Goal: Task Accomplishment & Management: Manage account settings

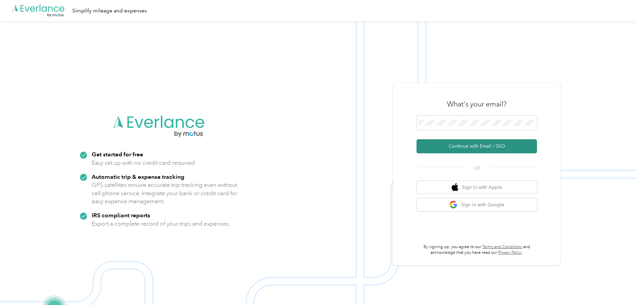
click at [482, 147] on button "Continue with Email / SSO" at bounding box center [476, 146] width 120 height 14
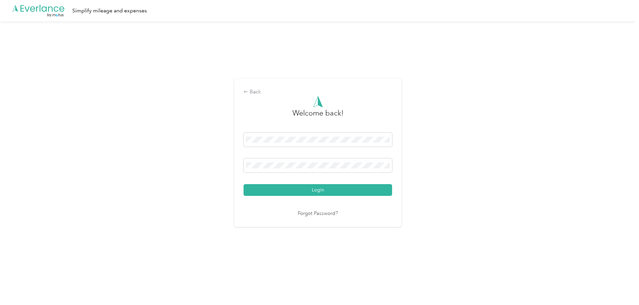
click at [334, 189] on button "Login" at bounding box center [317, 190] width 148 height 12
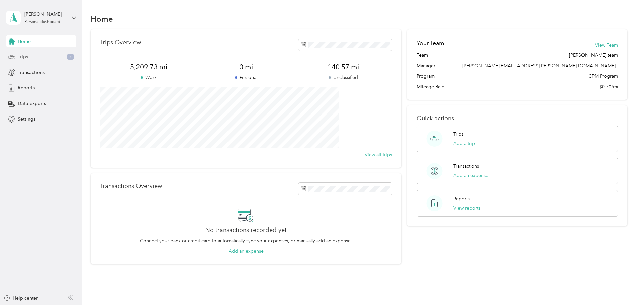
click at [20, 55] on span "Trips" at bounding box center [23, 56] width 10 height 7
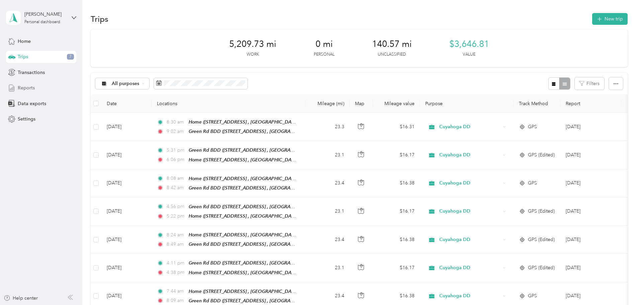
click at [25, 87] on span "Reports" at bounding box center [26, 87] width 17 height 7
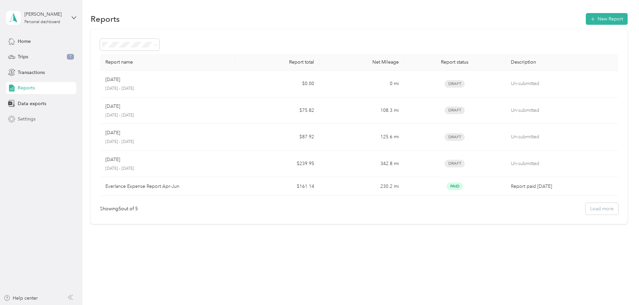
click at [27, 116] on span "Settings" at bounding box center [27, 118] width 18 height 7
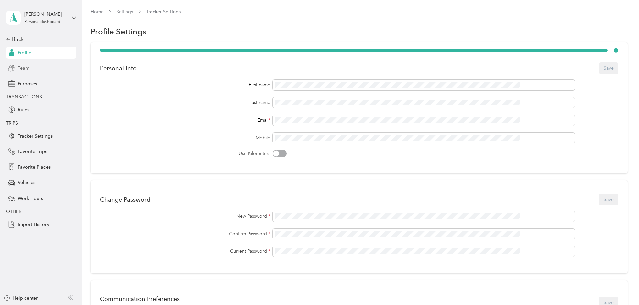
click at [29, 69] on span "Team" at bounding box center [24, 68] width 12 height 7
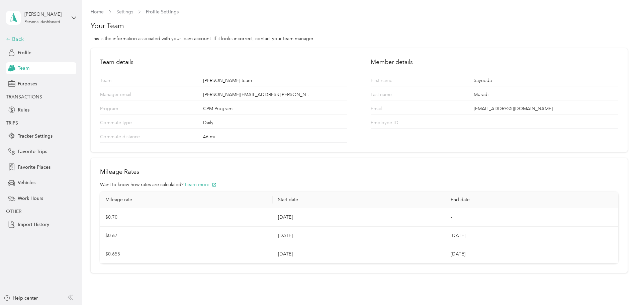
click at [19, 40] on div "Back" at bounding box center [39, 39] width 67 height 8
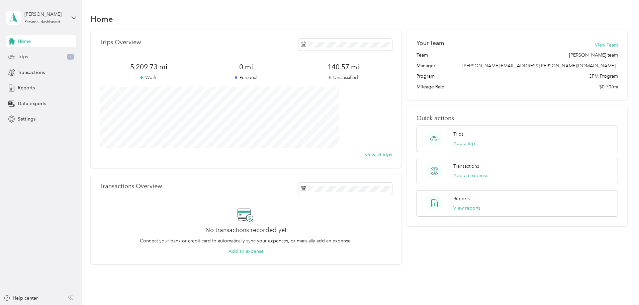
click at [61, 58] on div "Trips 7" at bounding box center [41, 57] width 70 height 12
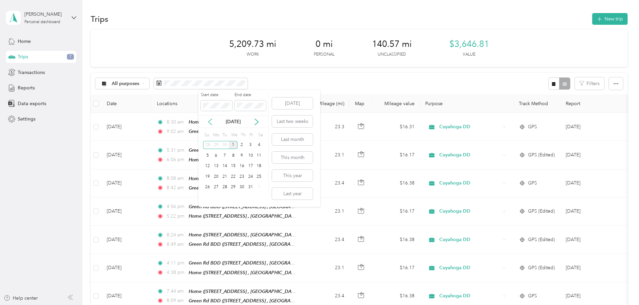
click at [211, 121] on icon at bounding box center [210, 121] width 7 height 7
click at [226, 186] on div "30" at bounding box center [224, 187] width 9 height 8
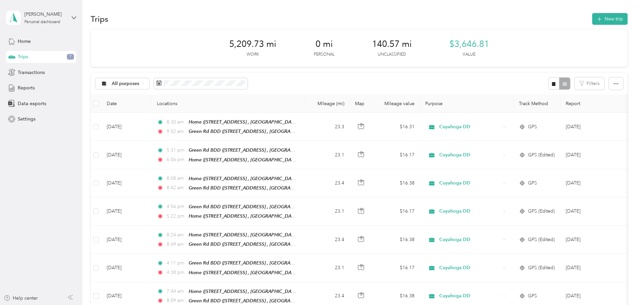
click at [313, 83] on div "All purposes Filters" at bounding box center [359, 84] width 537 height 22
click at [32, 90] on span "Reports" at bounding box center [26, 87] width 17 height 7
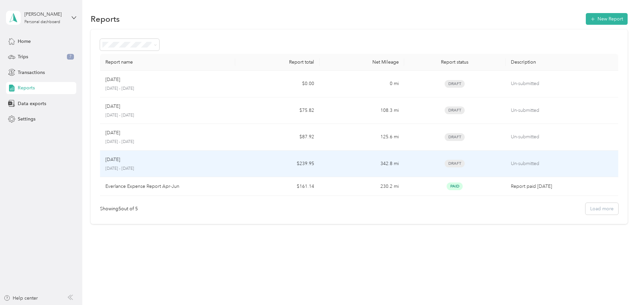
click at [216, 163] on div "[DATE]" at bounding box center [167, 159] width 124 height 7
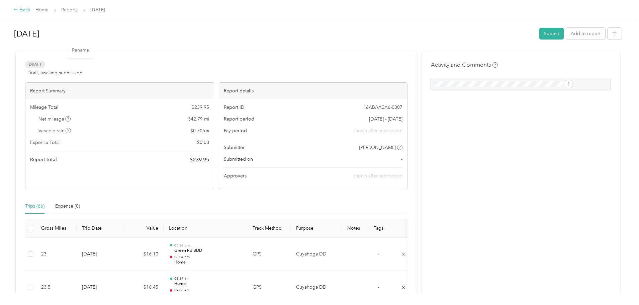
click at [31, 9] on div "Back" at bounding box center [21, 10] width 17 height 8
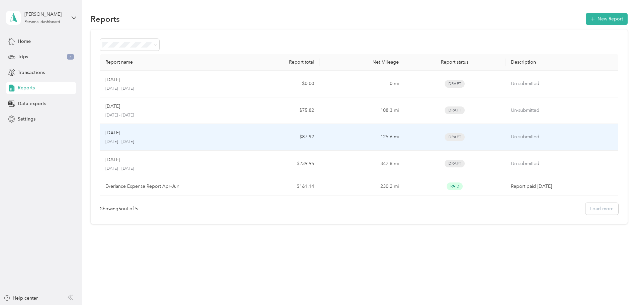
click at [179, 134] on div "[DATE]" at bounding box center [167, 132] width 124 height 7
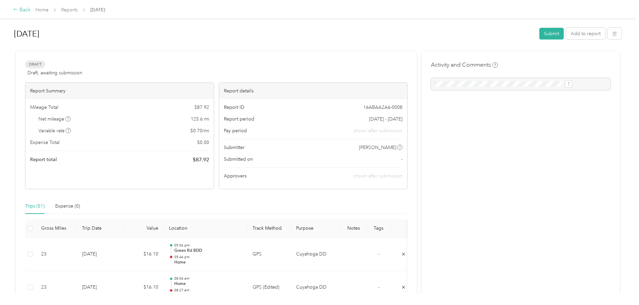
click at [31, 10] on div "Back" at bounding box center [21, 10] width 17 height 8
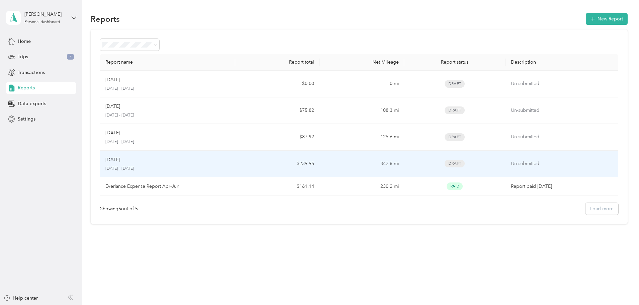
click at [173, 160] on div "[DATE]" at bounding box center [167, 159] width 124 height 7
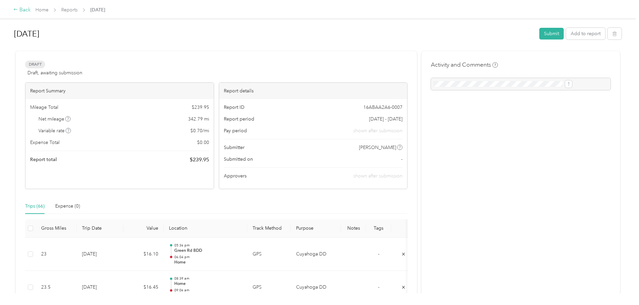
click at [31, 13] on div "Back" at bounding box center [21, 10] width 17 height 8
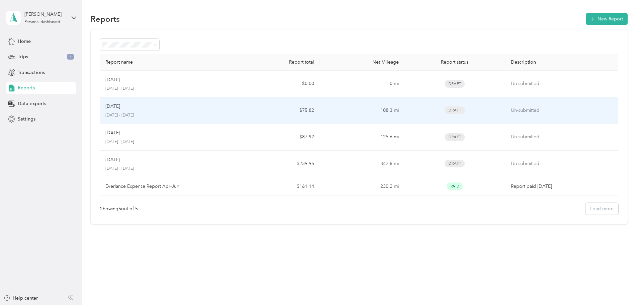
click at [197, 110] on div "[DATE]" at bounding box center [167, 106] width 124 height 7
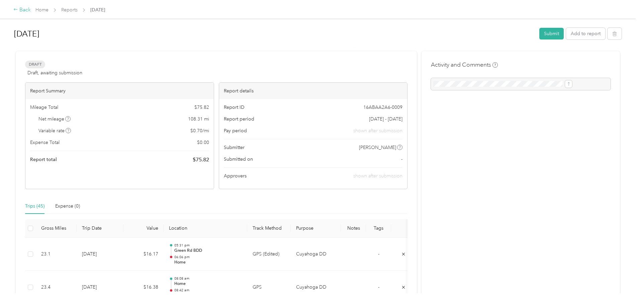
click at [31, 11] on div "Back" at bounding box center [21, 10] width 17 height 8
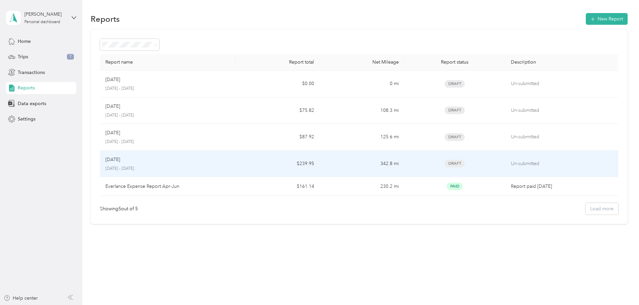
click at [195, 162] on div "[DATE]" at bounding box center [167, 159] width 124 height 7
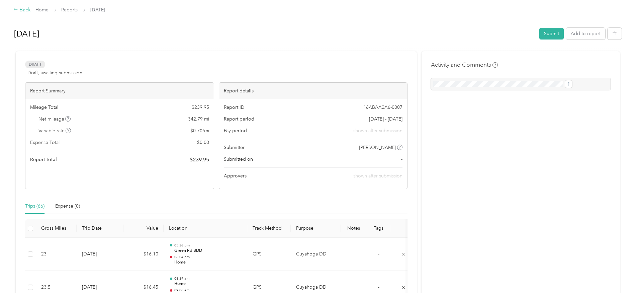
click at [31, 10] on div "Back" at bounding box center [21, 10] width 17 height 8
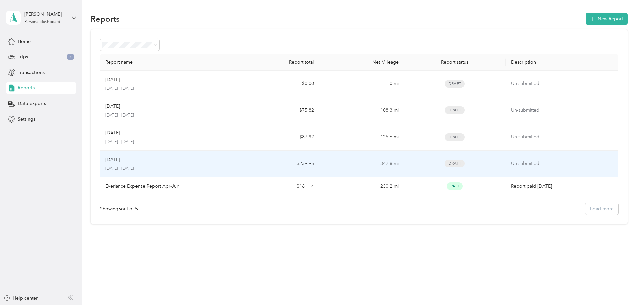
click at [207, 156] on div "[DATE]" at bounding box center [167, 159] width 124 height 7
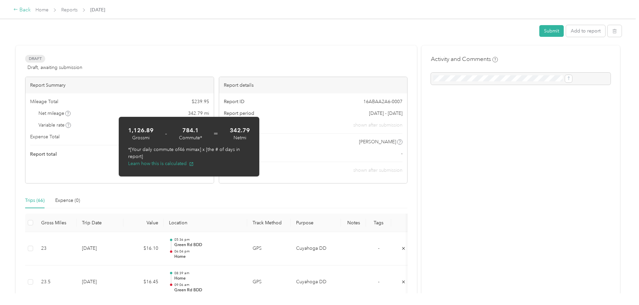
click at [18, 10] on icon at bounding box center [15, 9] width 5 height 5
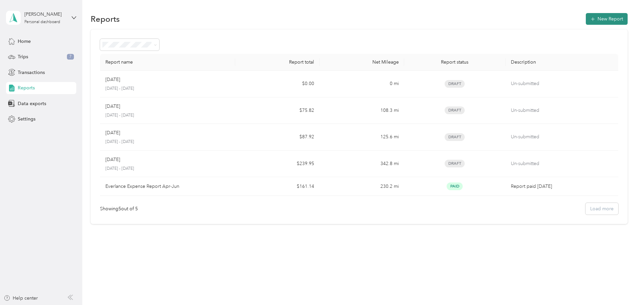
click at [586, 22] on button "New Report" at bounding box center [607, 19] width 42 height 12
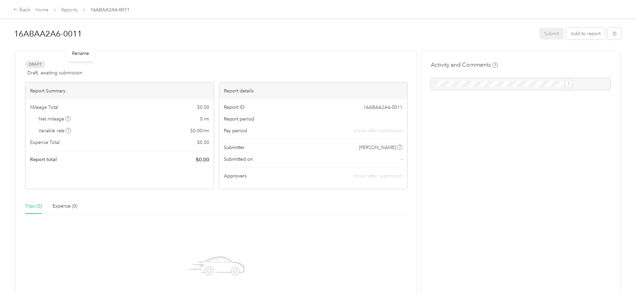
click at [131, 32] on h1 "16ABAA2A6-0011" at bounding box center [274, 34] width 520 height 16
drag, startPoint x: 510, startPoint y: 162, endPoint x: 509, endPoint y: 115, distance: 46.8
click at [510, 161] on div "Activity and Comments" at bounding box center [520, 202] width 198 height 303
click at [566, 35] on button "Add to report" at bounding box center [585, 34] width 39 height 12
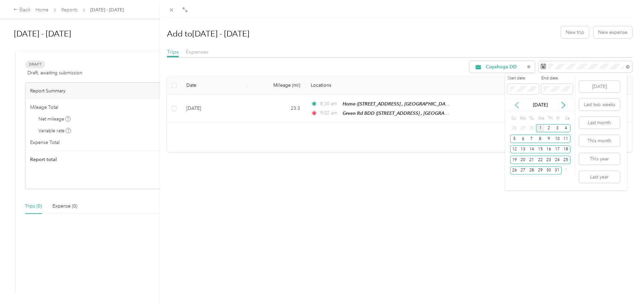
click at [518, 104] on icon at bounding box center [516, 105] width 7 height 7
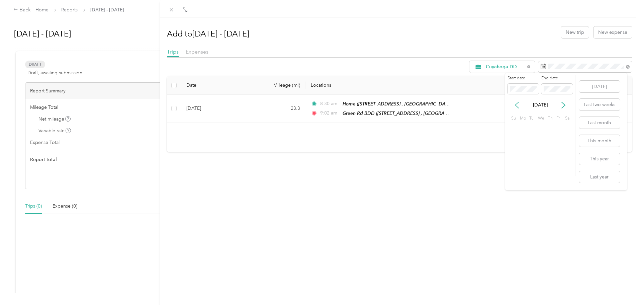
click at [518, 104] on icon at bounding box center [516, 105] width 7 height 7
click at [529, 128] on div "1" at bounding box center [531, 128] width 9 height 8
click at [525, 107] on div "[DATE]" at bounding box center [540, 104] width 70 height 7
click at [567, 105] on div "[DATE]" at bounding box center [540, 104] width 70 height 7
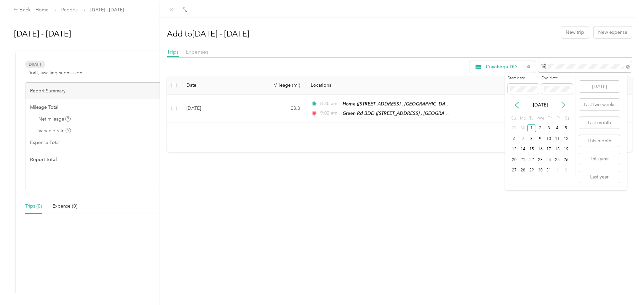
click at [561, 105] on icon at bounding box center [563, 105] width 7 height 7
click at [531, 167] on div "30" at bounding box center [531, 170] width 9 height 8
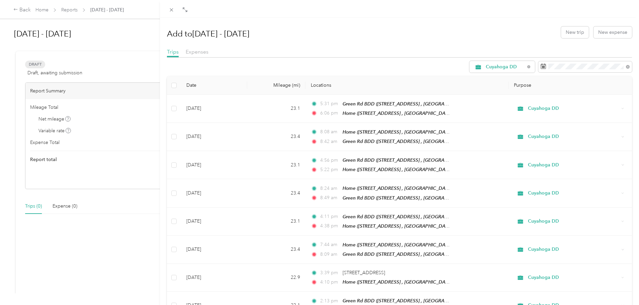
click at [226, 35] on h1 "Add to Jul - Aug2025" at bounding box center [208, 34] width 82 height 16
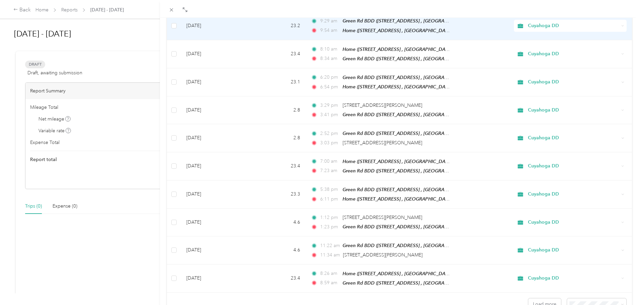
scroll to position [529, 0]
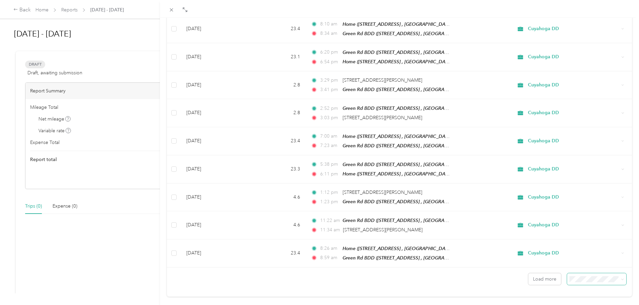
click at [621, 278] on icon at bounding box center [622, 279] width 3 height 3
click at [594, 304] on div "Drag to resize Click to close Add to Jul - Aug2025 New trip New expense Trips E…" at bounding box center [317, 305] width 635 height 0
click at [621, 278] on icon at bounding box center [622, 279] width 3 height 3
click at [581, 254] on li "100 per load" at bounding box center [591, 250] width 59 height 12
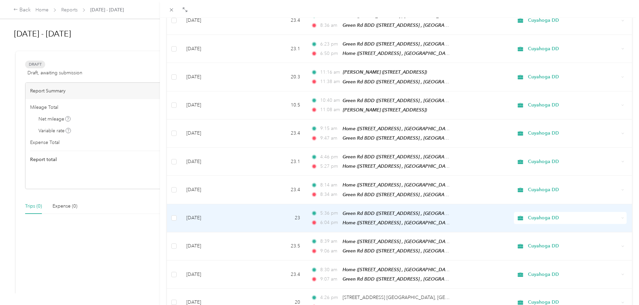
scroll to position [2592, 0]
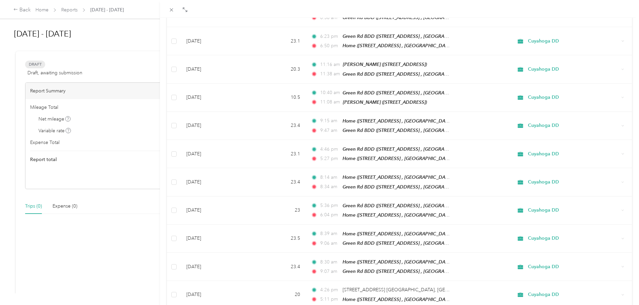
click at [600, 253] on li "100 per load" at bounding box center [591, 251] width 59 height 12
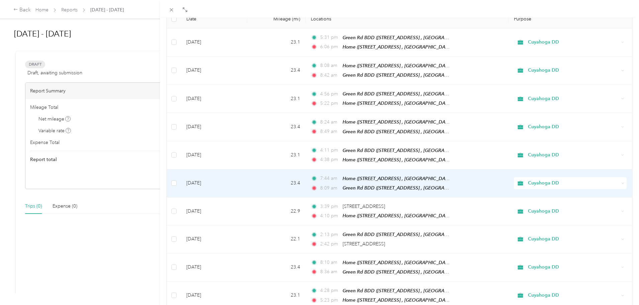
scroll to position [0, 0]
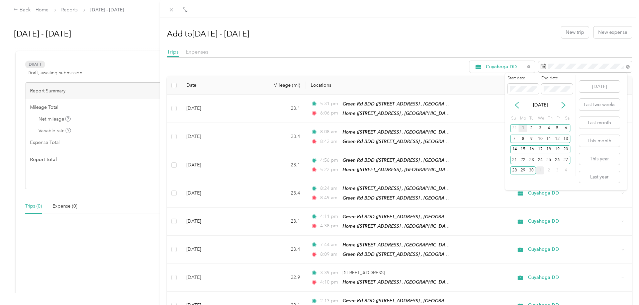
click at [521, 128] on div "1" at bounding box center [522, 128] width 9 height 8
click at [503, 304] on div "Drag to resize Click to close Add to Jul - Aug2025 New trip New expense Trips E…" at bounding box center [317, 305] width 635 height 0
click at [532, 171] on div "30" at bounding box center [531, 170] width 9 height 8
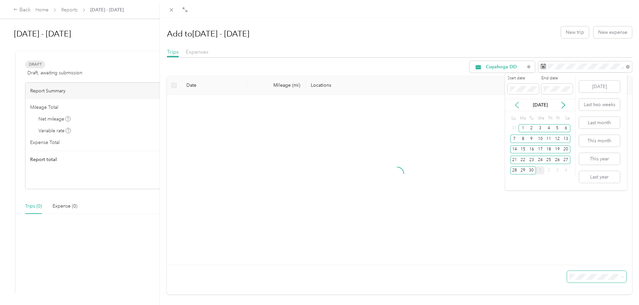
click at [517, 103] on icon at bounding box center [516, 105] width 3 height 6
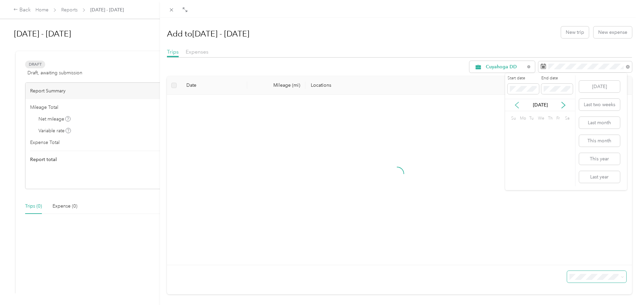
click at [517, 103] on icon at bounding box center [516, 105] width 3 height 6
click at [561, 104] on icon at bounding box center [563, 105] width 7 height 7
click at [532, 126] on div "1" at bounding box center [531, 128] width 9 height 8
click at [561, 107] on icon at bounding box center [563, 105] width 7 height 7
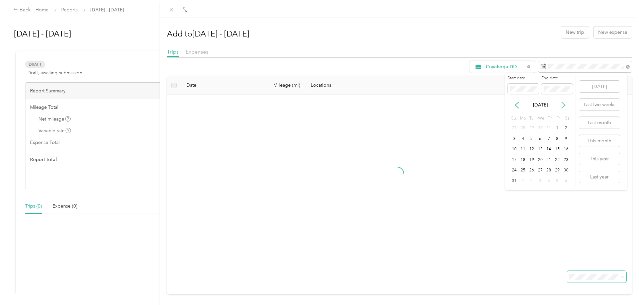
click at [561, 107] on icon at bounding box center [563, 105] width 7 height 7
click at [530, 171] on div "30" at bounding box center [531, 170] width 9 height 8
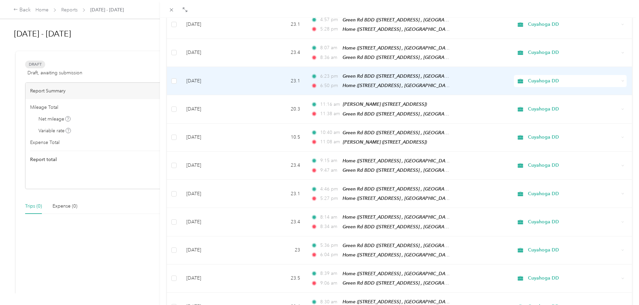
scroll to position [2592, 0]
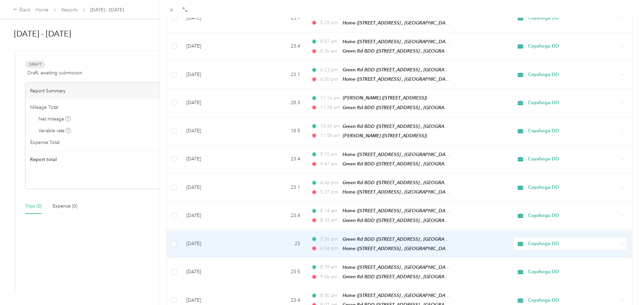
scroll to position [2592, 0]
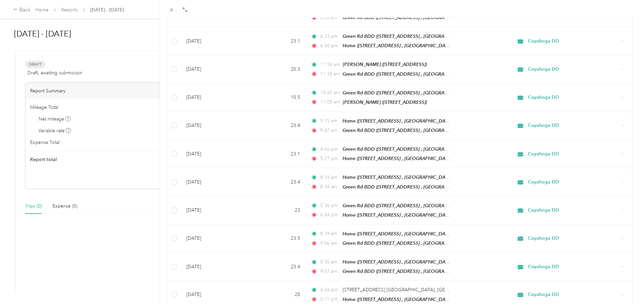
click at [589, 253] on div "100 per load" at bounding box center [587, 252] width 43 height 7
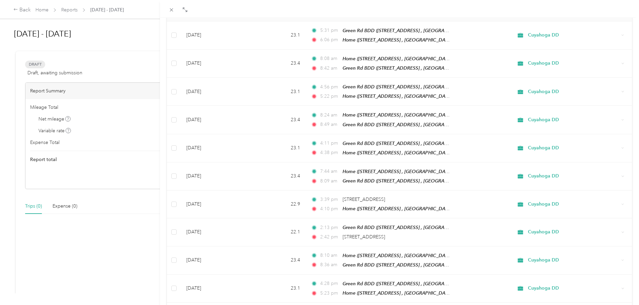
scroll to position [0, 0]
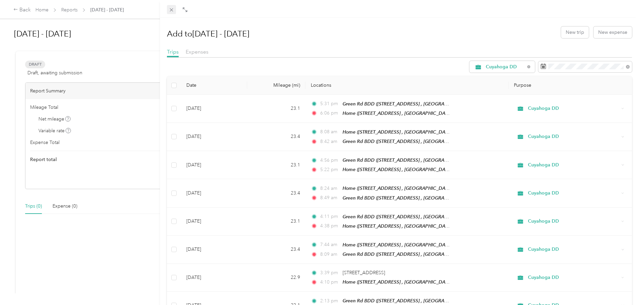
click at [172, 8] on icon at bounding box center [172, 10] width 6 height 6
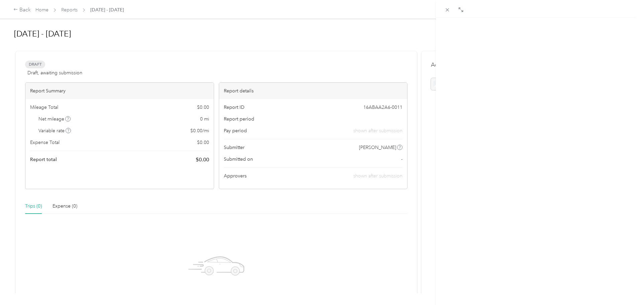
click at [170, 9] on div at bounding box center [319, 152] width 639 height 305
drag, startPoint x: 98, startPoint y: 33, endPoint x: 85, endPoint y: 31, distance: 12.9
click at [85, 31] on h1 "Jul - Aug2025" at bounding box center [274, 34] width 520 height 16
click at [589, 63] on div "Back Home Reports Jul - Aug2025 Jul - Sept 2025 Submit Add to report Draft Draf…" at bounding box center [317, 152] width 635 height 305
click at [566, 34] on button "Add to report" at bounding box center [585, 34] width 39 height 12
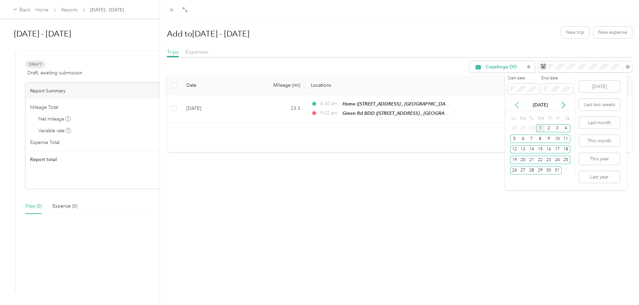
click at [514, 102] on icon at bounding box center [516, 105] width 7 height 7
click at [532, 126] on div "1" at bounding box center [531, 128] width 9 height 8
click at [562, 101] on div "[DATE]" at bounding box center [540, 105] width 70 height 12
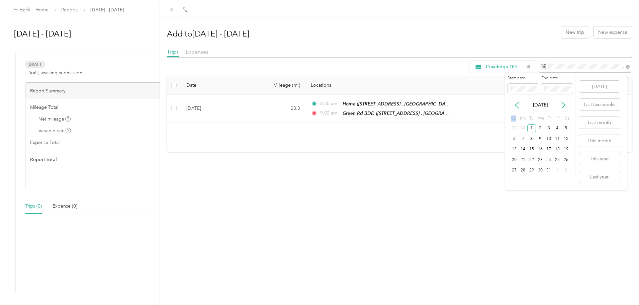
click at [563, 101] on div "[DATE]" at bounding box center [540, 105] width 70 height 12
click at [563, 102] on icon at bounding box center [563, 105] width 7 height 7
click at [530, 168] on div "30" at bounding box center [531, 170] width 9 height 8
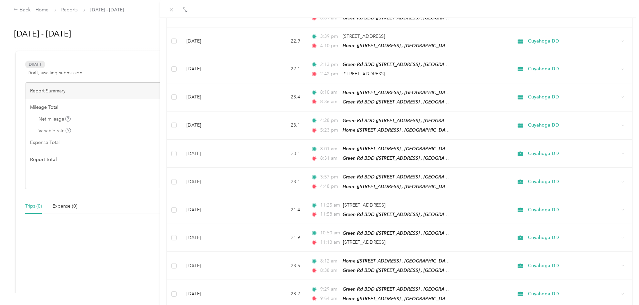
scroll to position [529, 0]
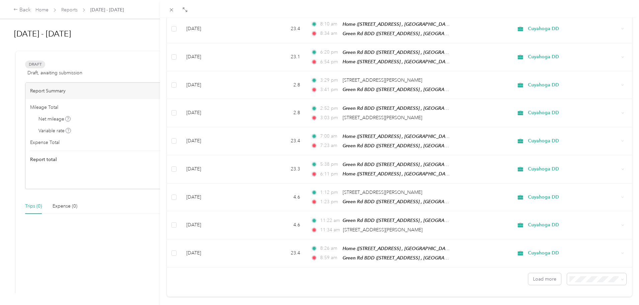
click at [579, 250] on span "100 per load" at bounding box center [579, 249] width 27 height 6
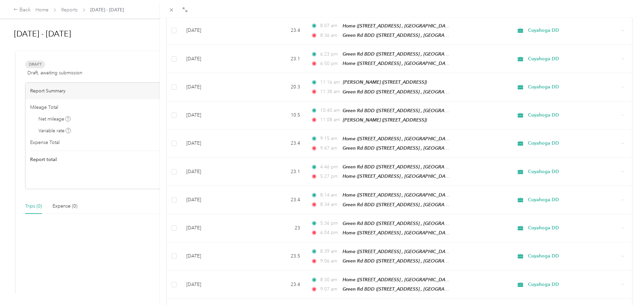
scroll to position [2592, 0]
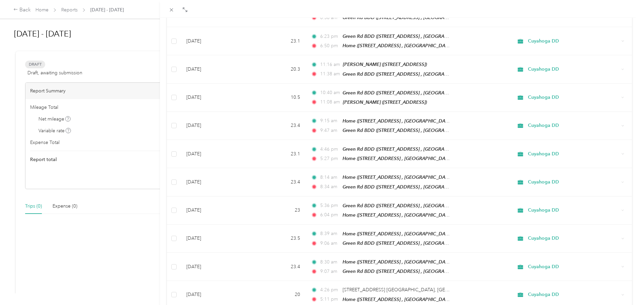
click at [591, 239] on div "50 per load" at bounding box center [591, 237] width 50 height 7
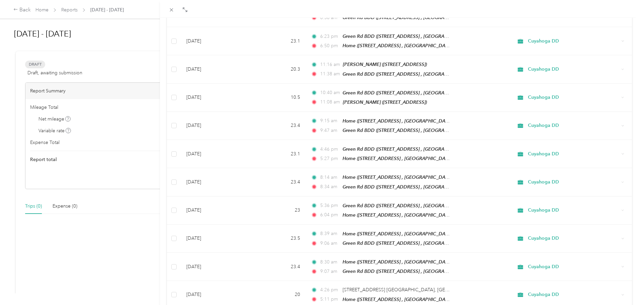
scroll to position [12, 0]
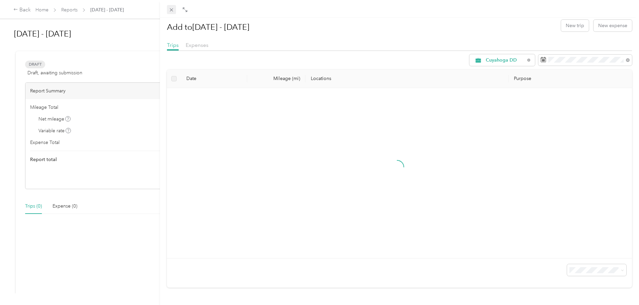
click at [173, 9] on icon at bounding box center [172, 10] width 6 height 6
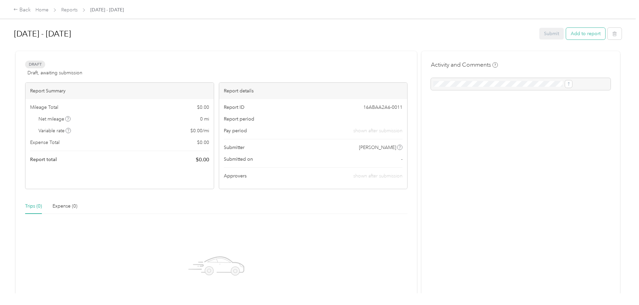
click at [566, 34] on button "Add to report" at bounding box center [585, 34] width 39 height 12
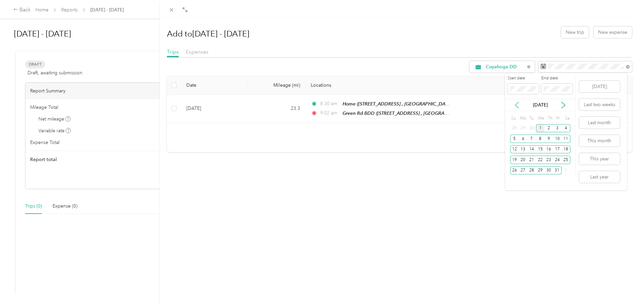
click at [517, 105] on icon at bounding box center [516, 105] width 7 height 7
click at [532, 126] on div "1" at bounding box center [531, 128] width 9 height 8
click at [548, 168] on div "31" at bounding box center [548, 170] width 9 height 8
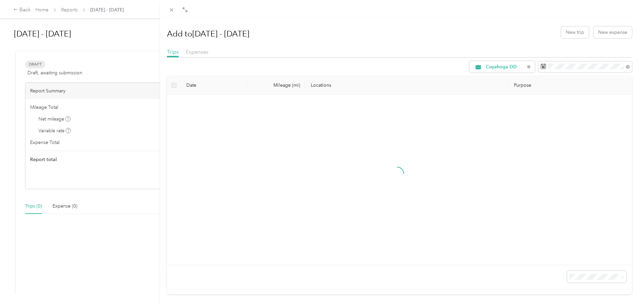
click at [416, 44] on div "Add to Jul - Sept 2025 New trip New expense Trips Expenses Cuyahoga DD Date Mil…" at bounding box center [399, 158] width 465 height 272
click at [172, 10] on icon at bounding box center [171, 9] width 3 height 3
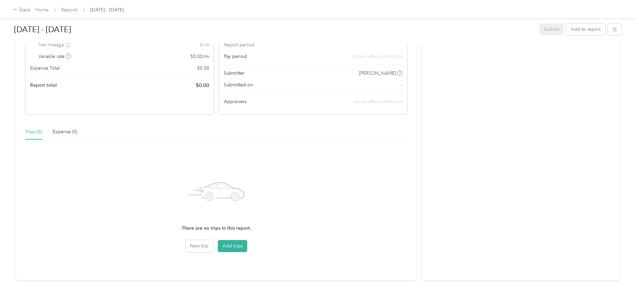
scroll to position [90, 0]
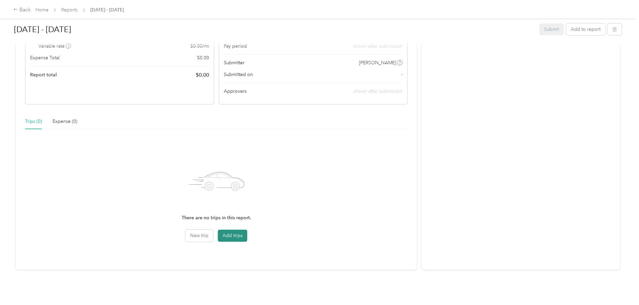
click at [247, 234] on button "Add trips" at bounding box center [232, 235] width 29 height 12
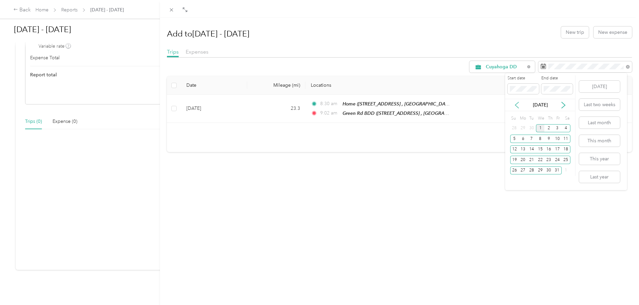
click at [517, 103] on icon at bounding box center [516, 105] width 7 height 7
click at [529, 127] on div "1" at bounding box center [531, 128] width 9 height 8
click at [547, 168] on div "31" at bounding box center [548, 170] width 9 height 8
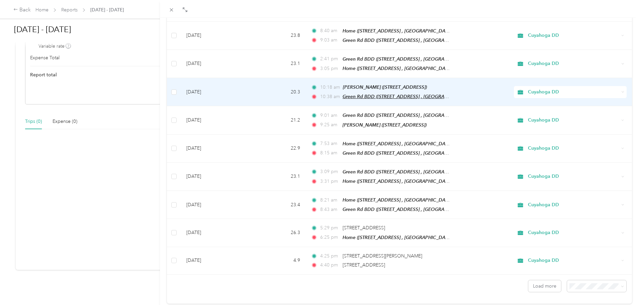
scroll to position [529, 0]
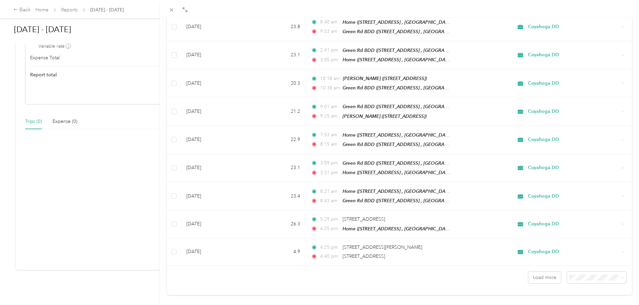
click at [576, 253] on li "100 per load" at bounding box center [591, 250] width 59 height 12
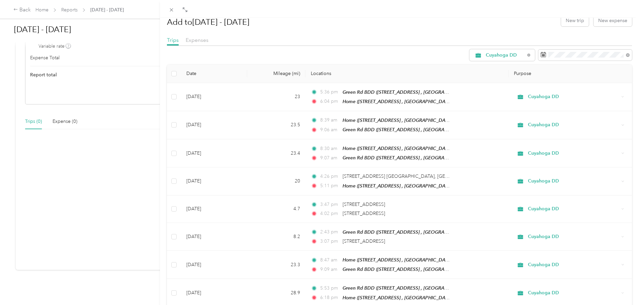
scroll to position [529, 0]
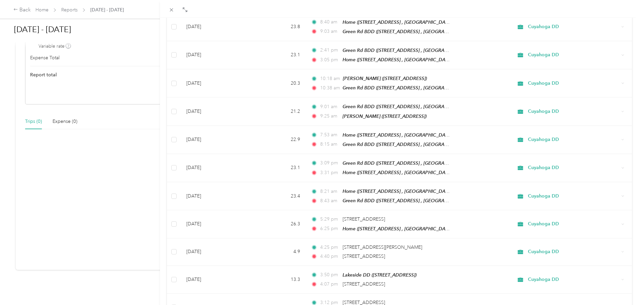
click at [633, 245] on div "Add to Jul - Sept 2025 New trip New expense Trips Expenses Cuyahoga DD Date Mil…" at bounding box center [399, 170] width 479 height 305
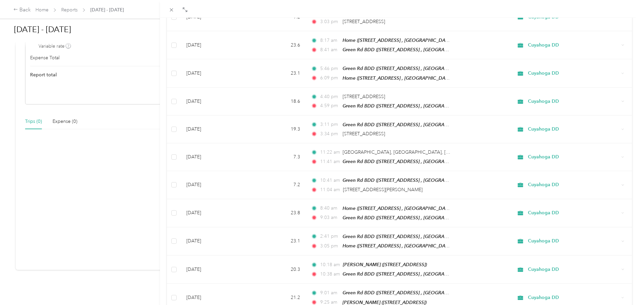
scroll to position [0, 0]
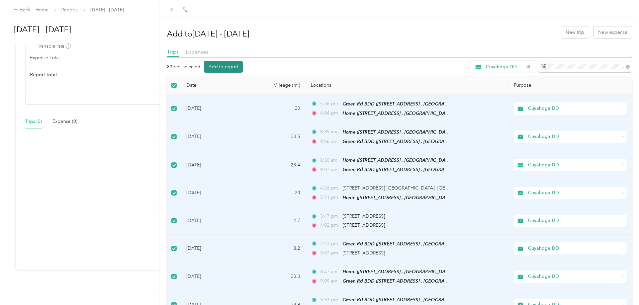
click at [221, 64] on button "Add to report" at bounding box center [223, 67] width 39 height 12
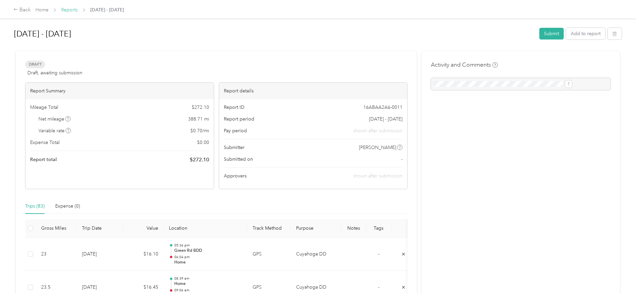
click at [78, 10] on link "Reports" at bounding box center [69, 10] width 16 height 6
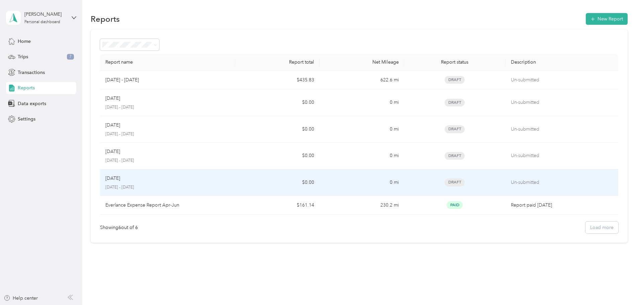
click at [277, 184] on td "$0.00" at bounding box center [277, 182] width 84 height 27
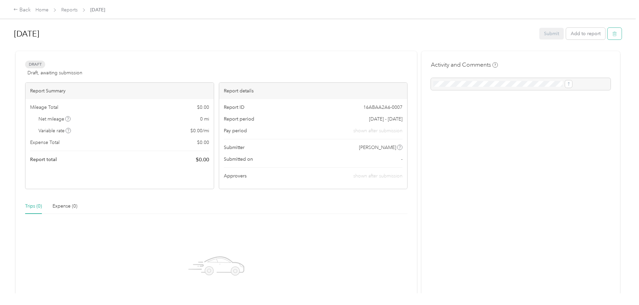
click at [612, 34] on icon "button" at bounding box center [614, 33] width 5 height 5
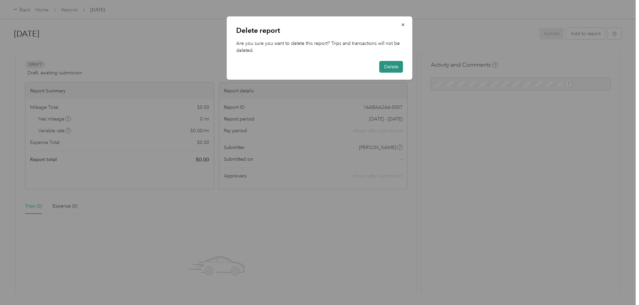
click at [384, 67] on button "Delete" at bounding box center [391, 67] width 24 height 12
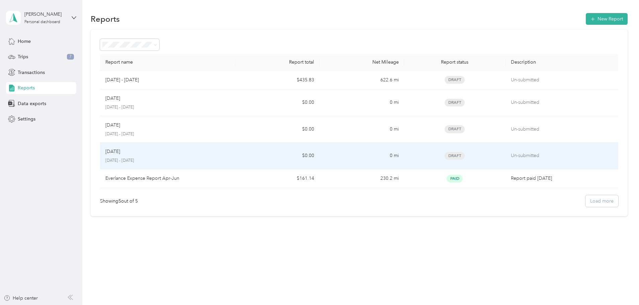
click at [211, 158] on p "[DATE] - [DATE]" at bounding box center [167, 161] width 124 height 6
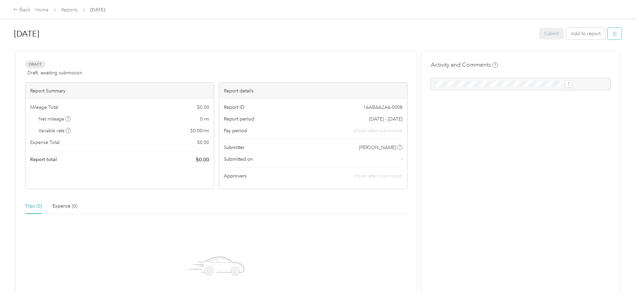
click at [612, 34] on icon "button" at bounding box center [614, 33] width 5 height 5
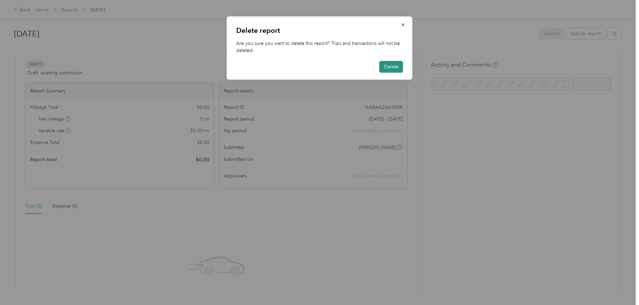
click at [392, 65] on button "Delete" at bounding box center [391, 67] width 24 height 12
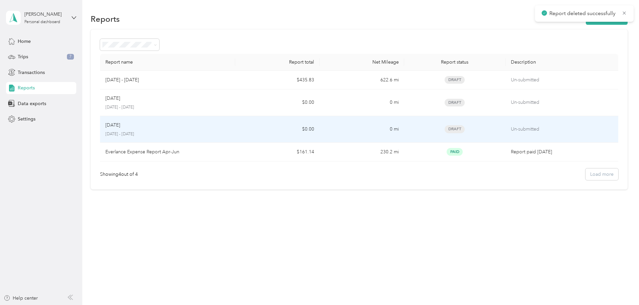
click at [230, 126] on div "[DATE]" at bounding box center [167, 124] width 124 height 7
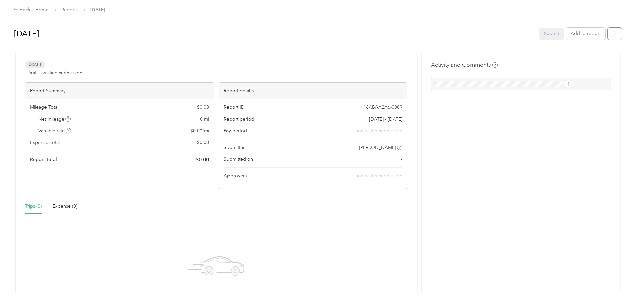
click at [612, 34] on icon "button" at bounding box center [614, 33] width 5 height 5
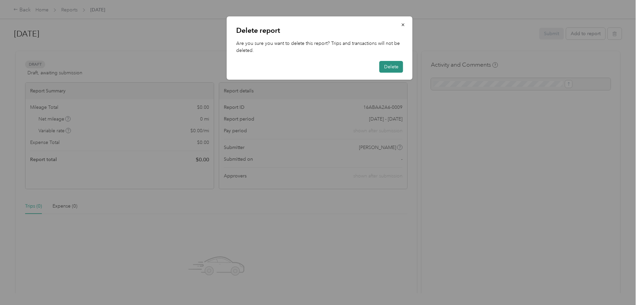
click at [399, 64] on button "Delete" at bounding box center [391, 67] width 24 height 12
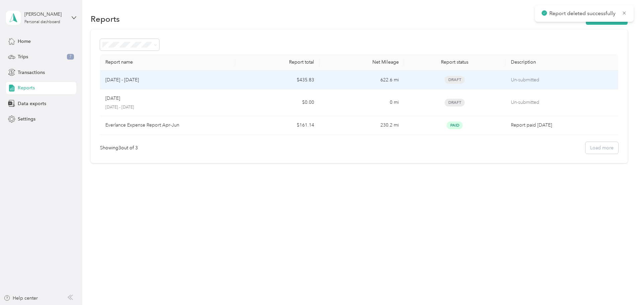
click at [202, 76] on td "[DATE] - [DATE]" at bounding box center [167, 80] width 135 height 19
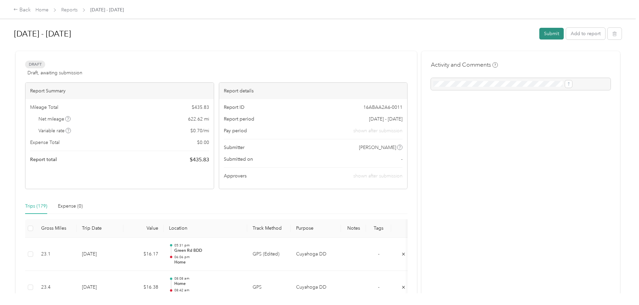
click at [539, 34] on button "Submit" at bounding box center [551, 34] width 24 height 12
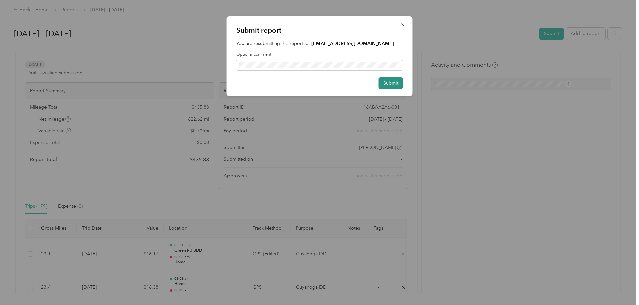
click at [393, 81] on button "Submit" at bounding box center [391, 83] width 24 height 12
